Goal: Task Accomplishment & Management: Manage account settings

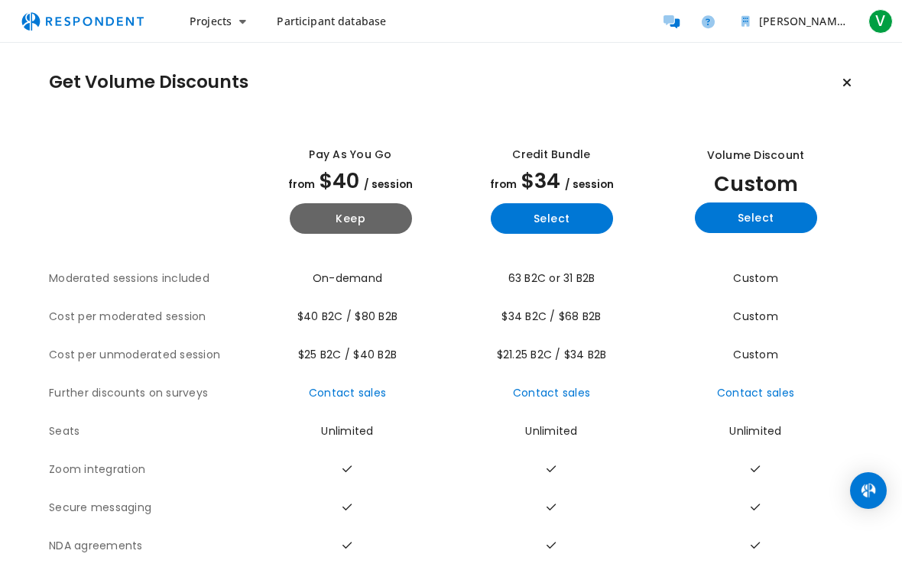
click at [341, 227] on button "Keep" at bounding box center [351, 218] width 122 height 31
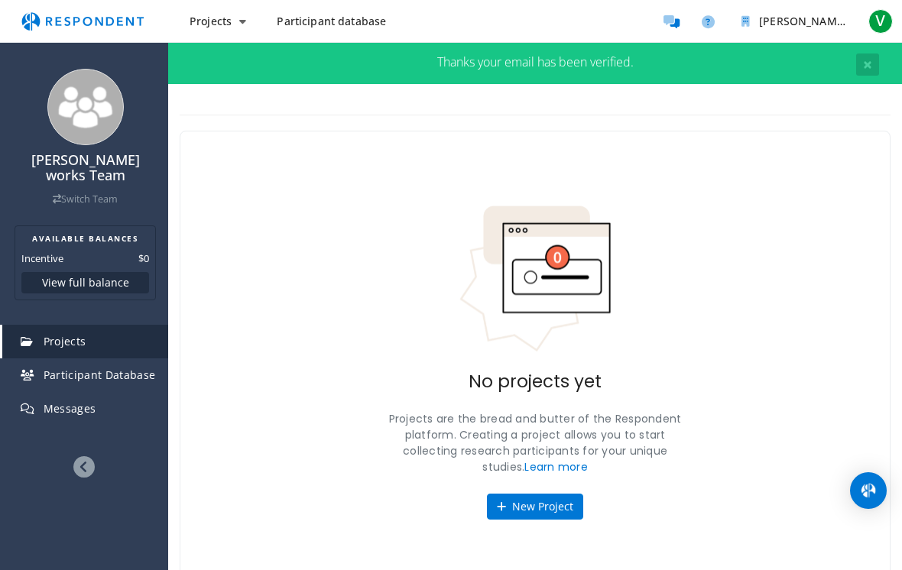
click at [74, 461] on icon at bounding box center [83, 466] width 21 height 21
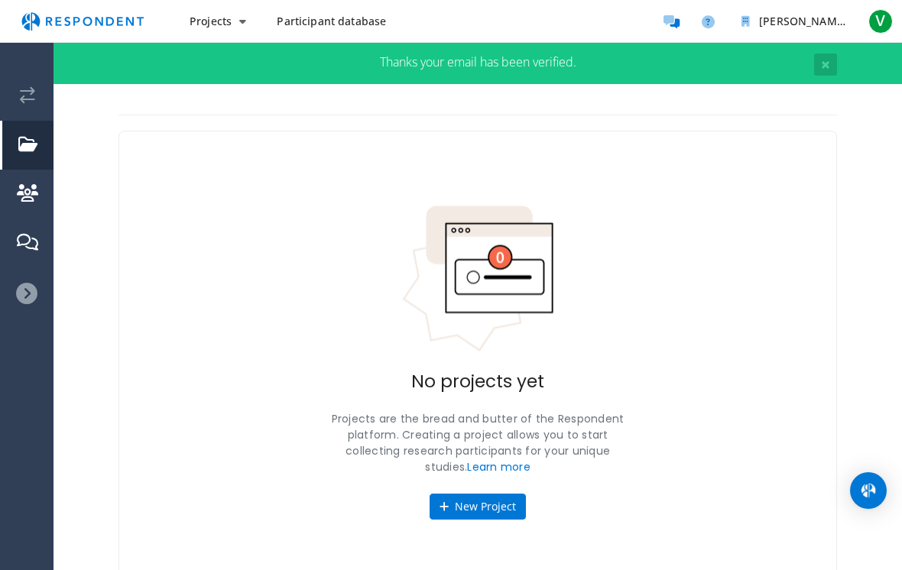
click at [27, 290] on icon at bounding box center [26, 293] width 21 height 21
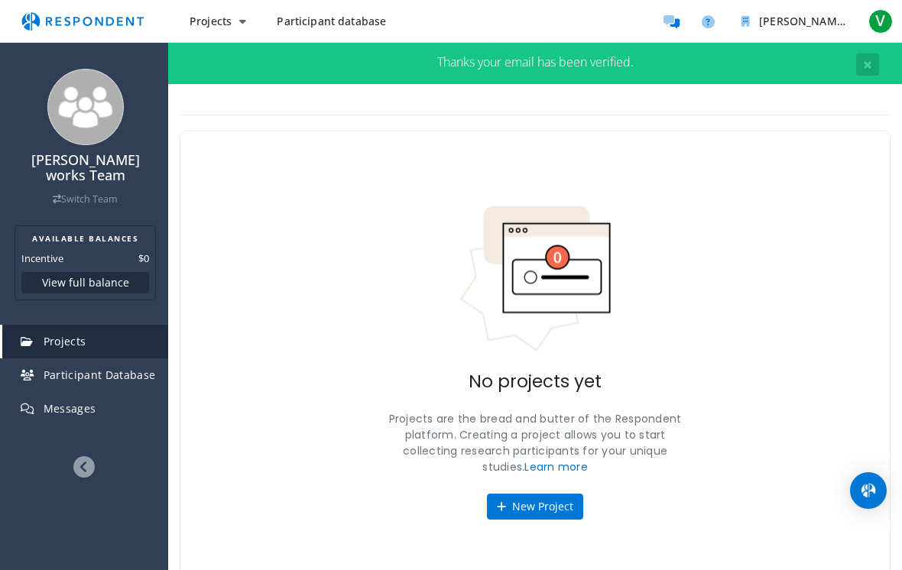
click at [538, 513] on button "New Project" at bounding box center [535, 507] width 96 height 26
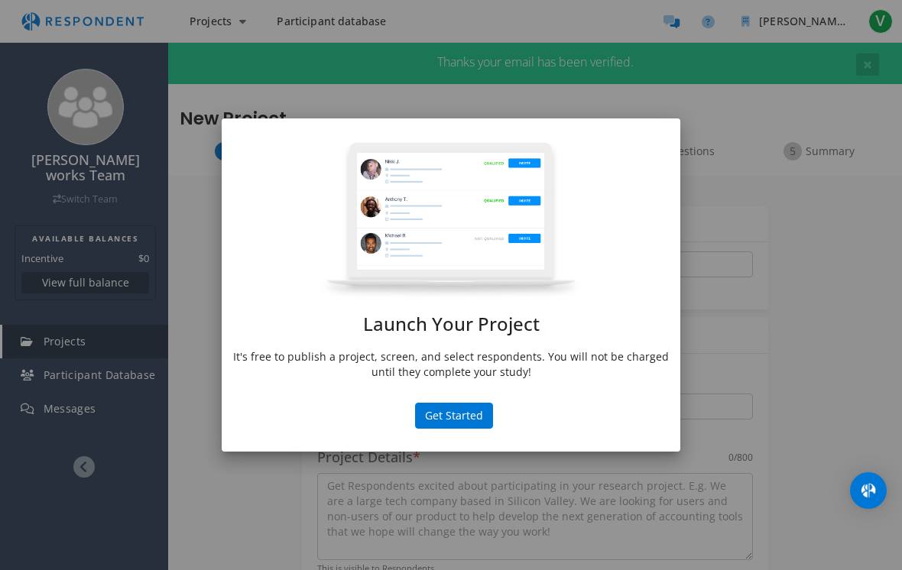
click at [435, 343] on div "Launch Your Project It's free to publish a project, screen, and select responde…" at bounding box center [451, 264] width 458 height 247
click at [435, 417] on button "Get Started" at bounding box center [454, 416] width 78 height 26
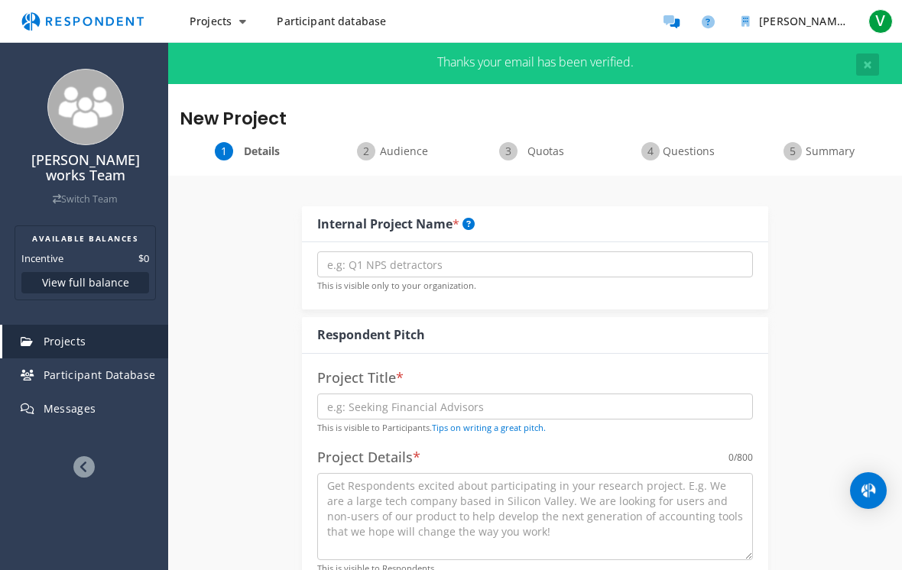
click at [212, 28] on span "Projects" at bounding box center [210, 21] width 42 height 15
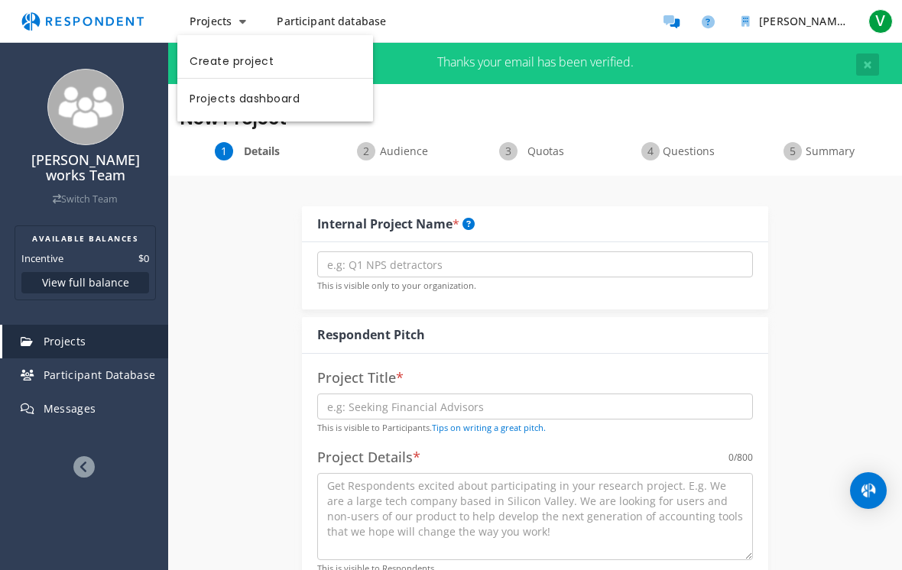
click at [212, 105] on link "Projects dashboard" at bounding box center [275, 97] width 196 height 37
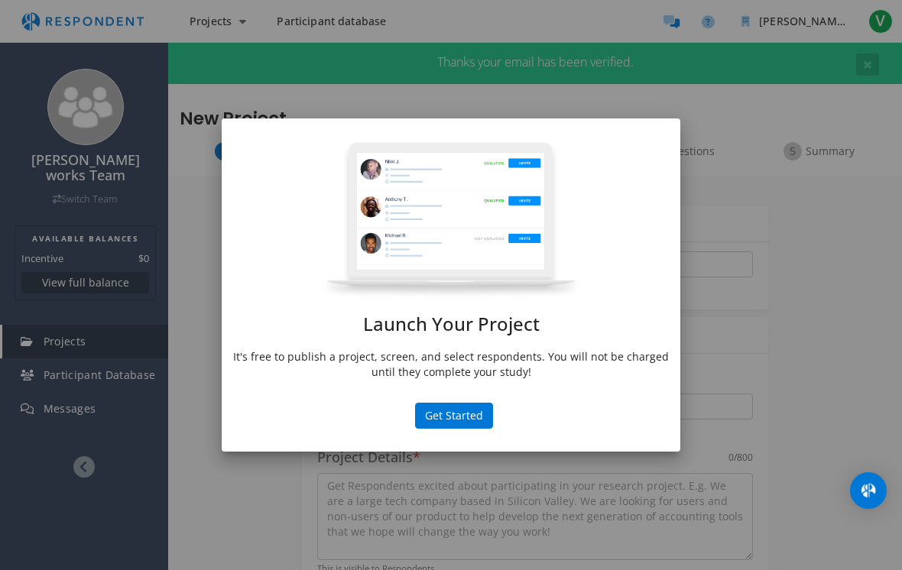
click at [439, 416] on button "Get Started" at bounding box center [454, 416] width 78 height 26
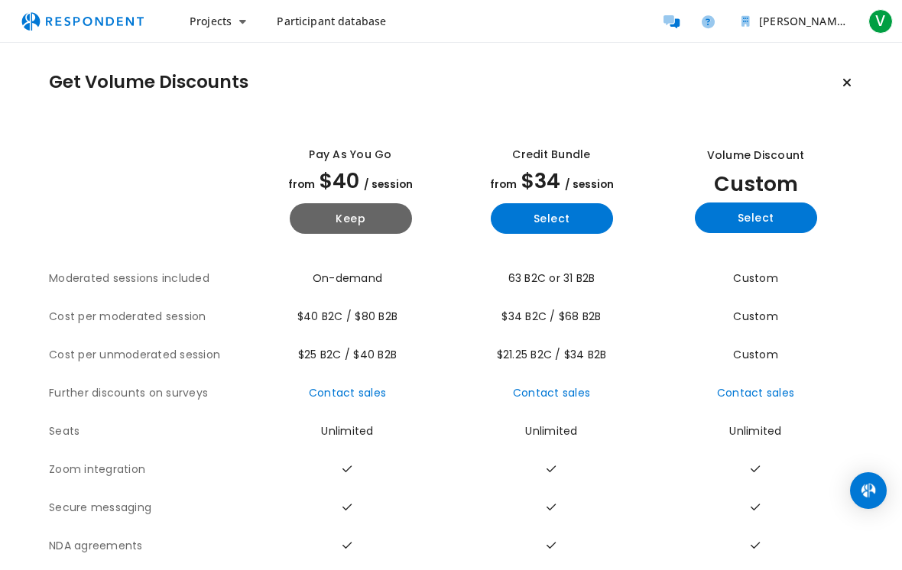
click at [536, 212] on button "Select" at bounding box center [552, 218] width 122 height 31
click at [326, 203] on button "Keep" at bounding box center [351, 218] width 122 height 31
click at [848, 79] on icon "Keep current plan" at bounding box center [846, 82] width 9 height 12
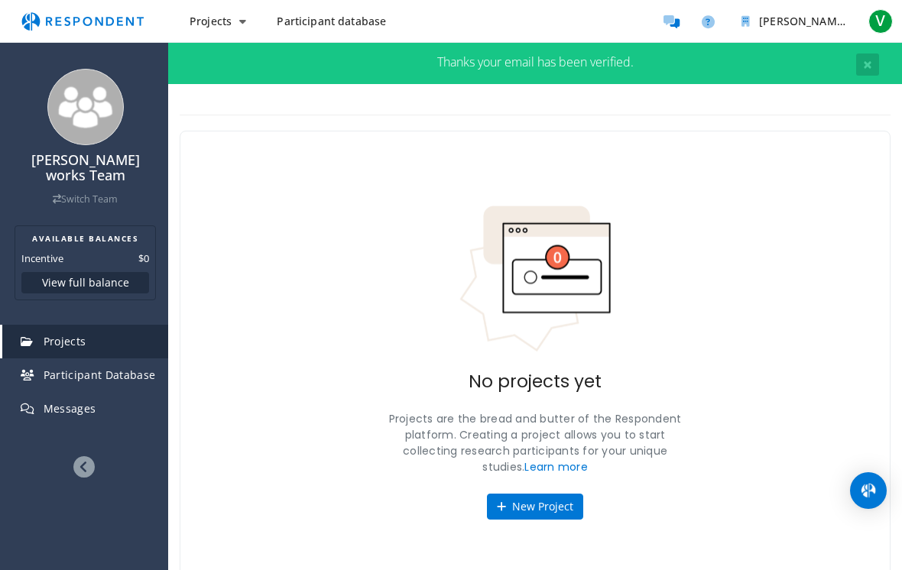
click at [877, 21] on span "V" at bounding box center [880, 21] width 24 height 24
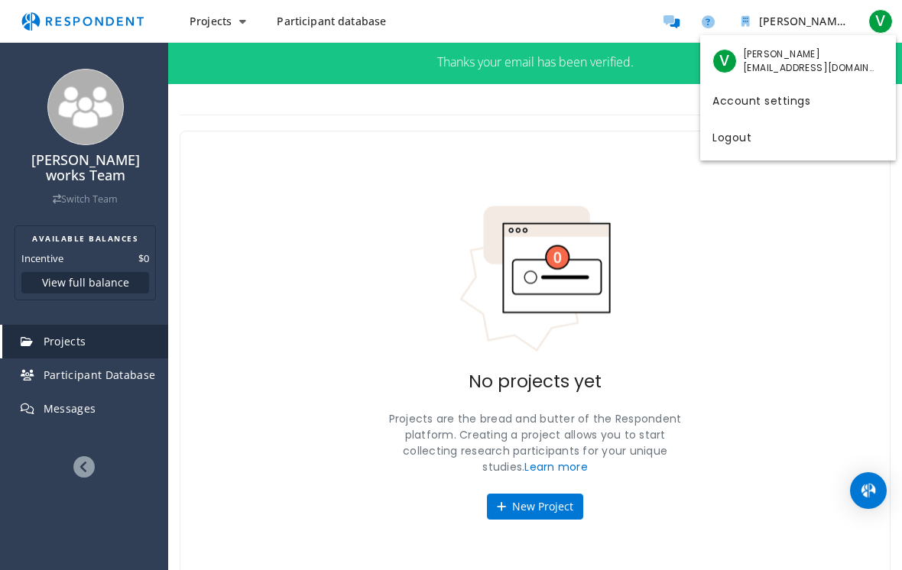
click at [762, 144] on link "Logout" at bounding box center [798, 136] width 196 height 37
